Goal: Transaction & Acquisition: Purchase product/service

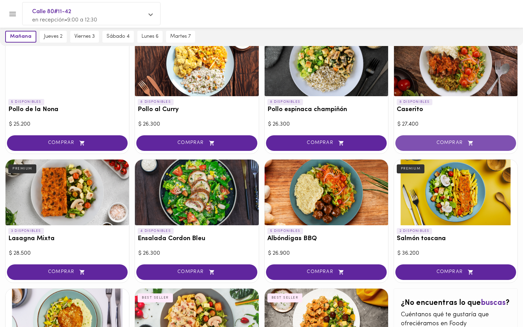
scroll to position [195, 0]
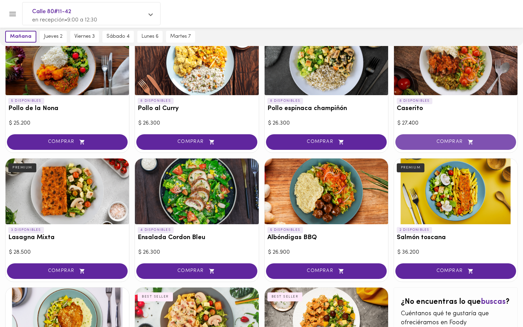
click at [458, 141] on span "COMPRAR" at bounding box center [455, 142] width 103 height 6
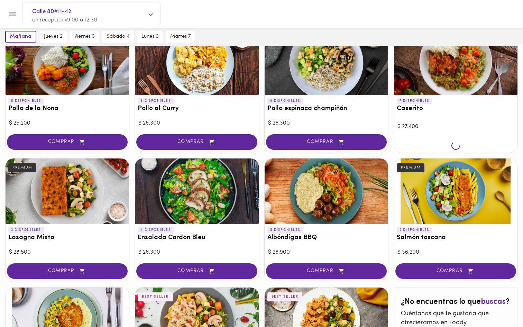
scroll to position [195, 0]
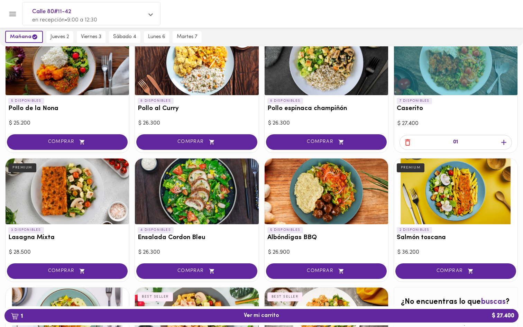
click at [408, 143] on icon "button" at bounding box center [407, 142] width 9 height 9
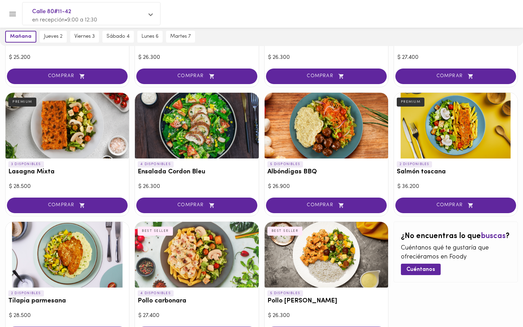
scroll to position [260, 0]
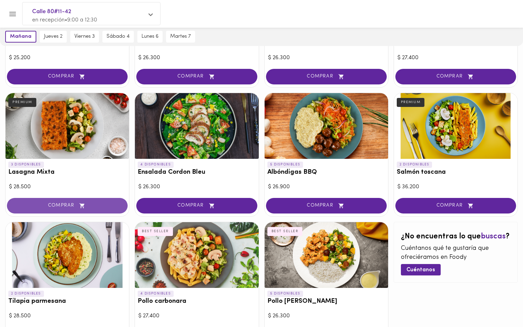
click at [74, 206] on span "COMPRAR" at bounding box center [67, 206] width 103 height 6
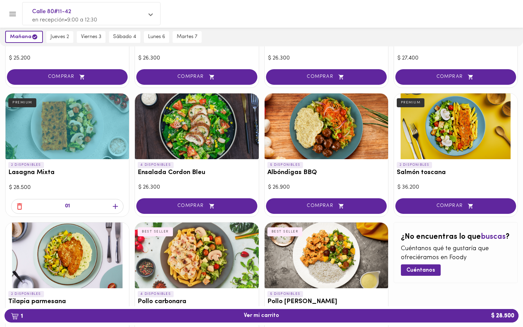
scroll to position [260, 0]
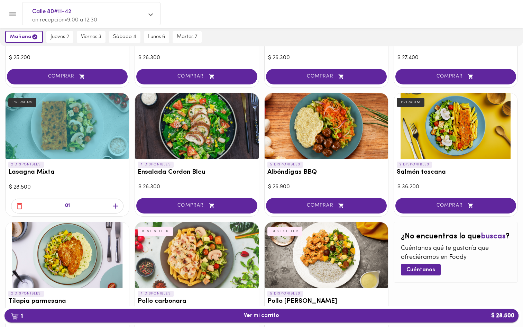
click at [265, 317] on span "1 Ver mi carrito $ 28.500" at bounding box center [261, 315] width 35 height 7
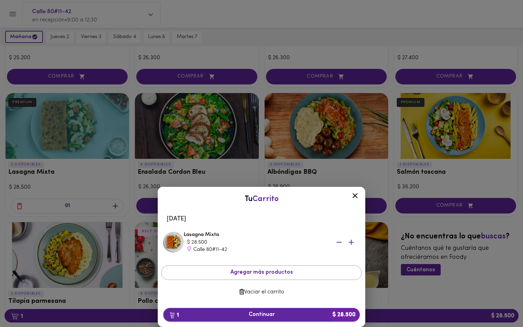
click at [262, 312] on span "1 Continuar $ 28.500" at bounding box center [261, 314] width 185 height 7
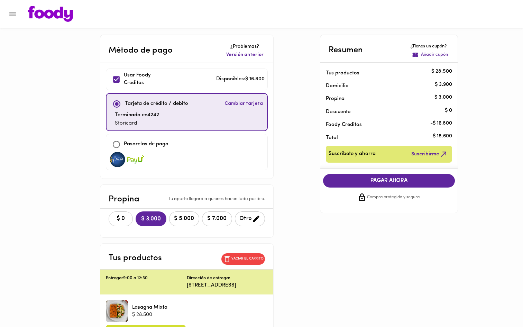
click at [113, 218] on span "$ 0" at bounding box center [120, 218] width 15 height 7
